Goal: Book appointment/travel/reservation

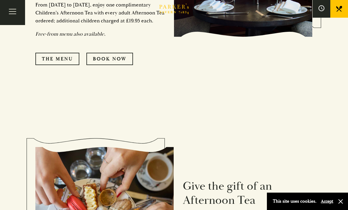
scroll to position [413, 0]
click at [66, 58] on link "The Menu" at bounding box center [57, 59] width 44 height 12
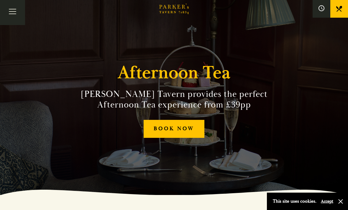
scroll to position [0, 0]
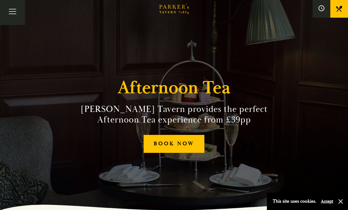
click at [192, 153] on link "BOOK NOW" at bounding box center [174, 144] width 61 height 18
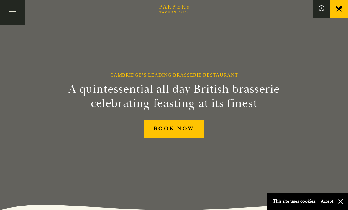
click at [13, 12] on button "Toggle navigation" at bounding box center [12, 12] width 25 height 25
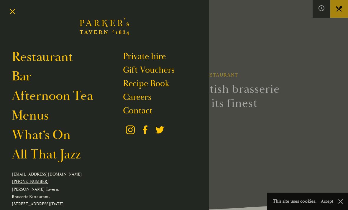
click at [69, 138] on link "What’s On" at bounding box center [41, 135] width 59 height 16
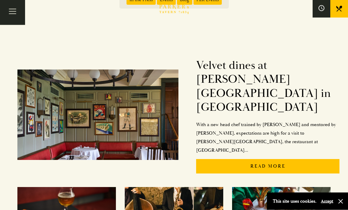
scroll to position [76, 0]
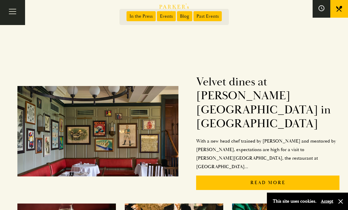
click at [16, 15] on button "Toggle navigation" at bounding box center [12, 12] width 25 height 25
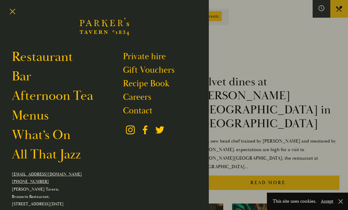
click at [27, 100] on link "Afternoon Tea" at bounding box center [52, 96] width 81 height 16
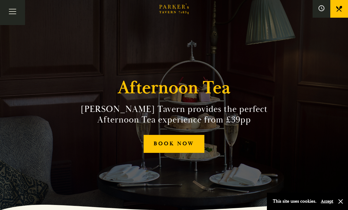
click at [193, 153] on link "BOOK NOW" at bounding box center [174, 144] width 61 height 18
